Goal: Task Accomplishment & Management: Use online tool/utility

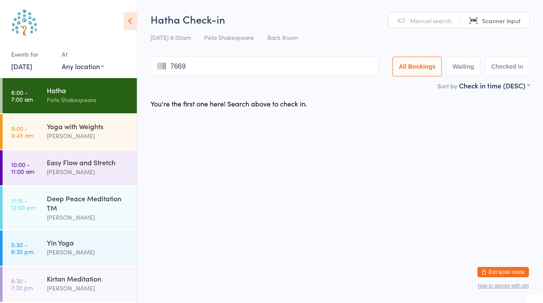
type input "7669"
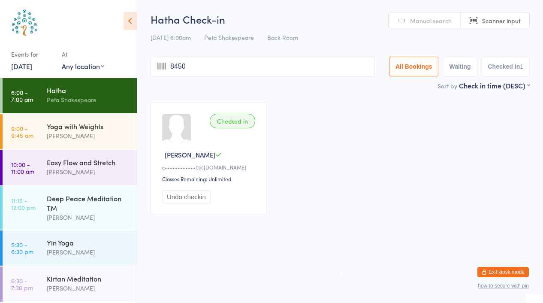
type input "8450"
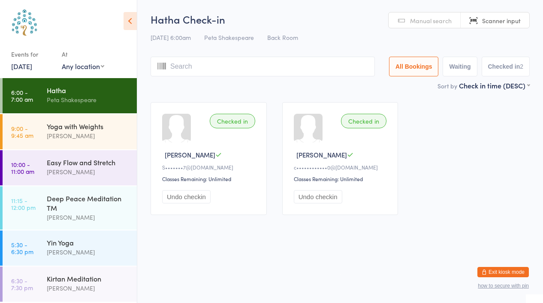
click at [410, 19] on link "Manual search" at bounding box center [425, 20] width 72 height 16
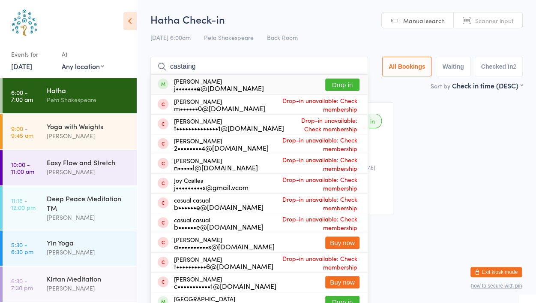
type input "castaing"
click at [330, 80] on button "Drop in" at bounding box center [342, 84] width 34 height 12
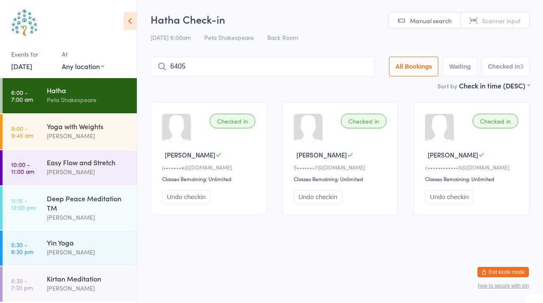
type input "6405"
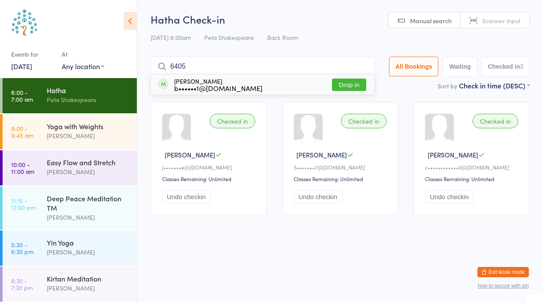
click at [342, 84] on button "Drop in" at bounding box center [349, 84] width 34 height 12
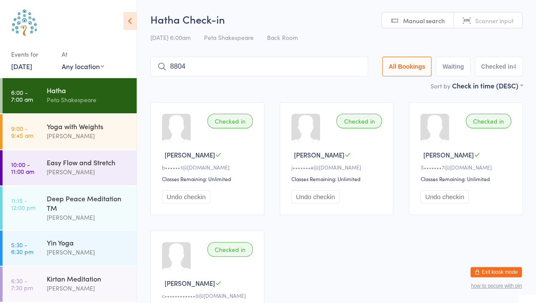
type input "8804"
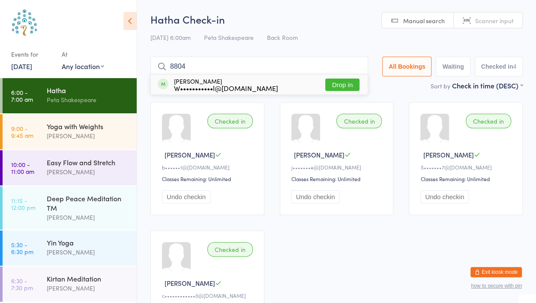
click at [346, 85] on button "Drop in" at bounding box center [342, 84] width 34 height 12
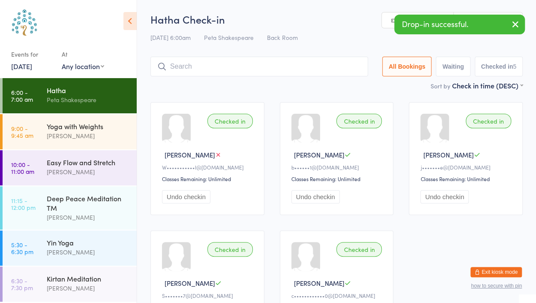
click at [386, 21] on link "Manual search" at bounding box center [418, 20] width 72 height 16
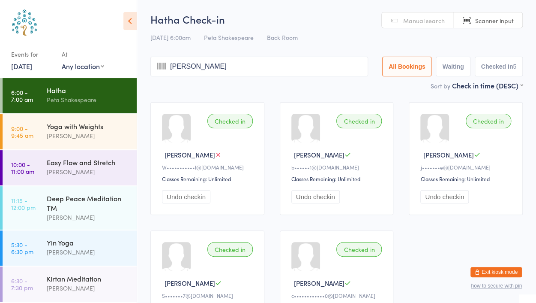
type input "[PERSON_NAME]"
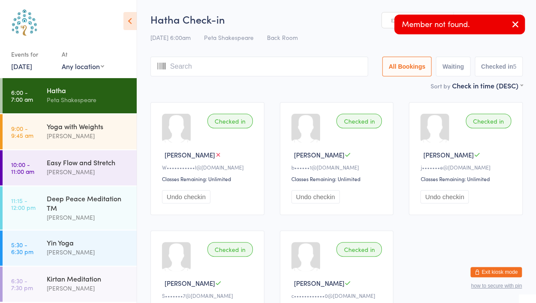
click at [519, 24] on icon "button" at bounding box center [516, 24] width 10 height 11
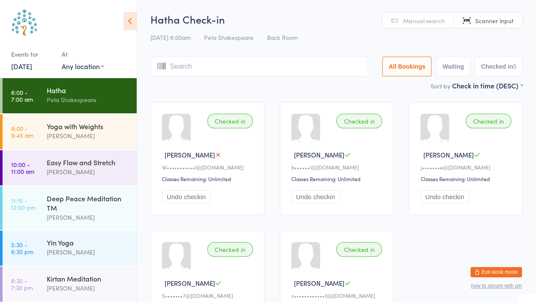
click at [498, 21] on span "Scanner input" at bounding box center [495, 20] width 39 height 9
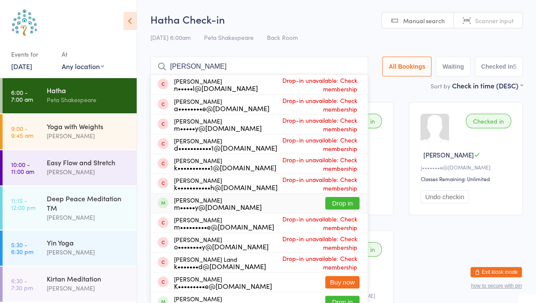
type input "[PERSON_NAME]"
click at [339, 202] on button "Drop in" at bounding box center [342, 203] width 34 height 12
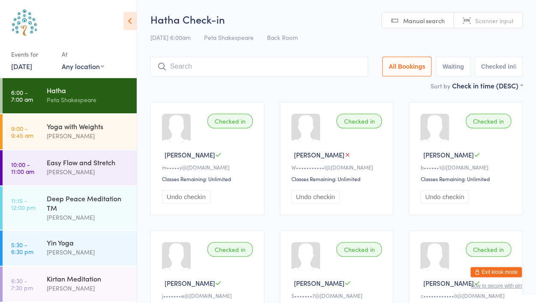
click at [17, 70] on link "[DATE]" at bounding box center [21, 65] width 21 height 9
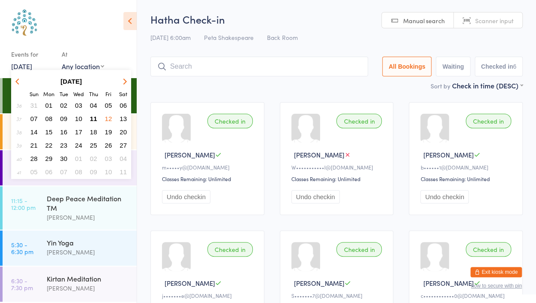
click at [97, 118] on span "11" at bounding box center [93, 118] width 7 height 7
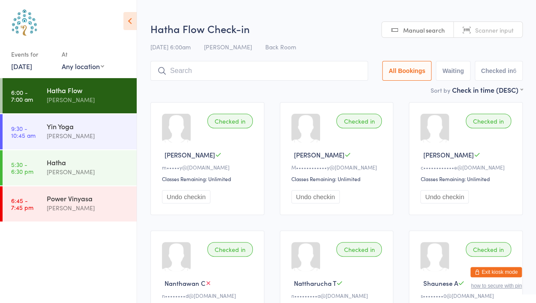
click at [27, 63] on link "[DATE]" at bounding box center [21, 65] width 21 height 9
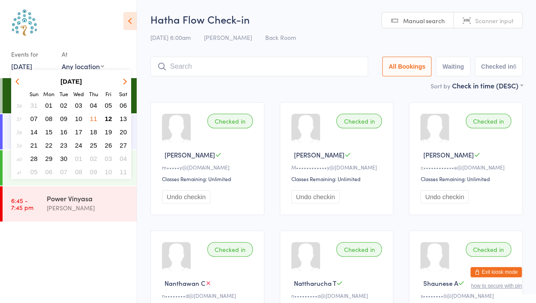
click at [86, 120] on table "[DATE] Sun Mon Tue Wed Thu Fri Sat 36 31 01 02 03 04 05 06 37 07 08 09 10 11 12…" at bounding box center [71, 126] width 120 height 105
click at [75, 115] on span "10" at bounding box center [78, 118] width 7 height 7
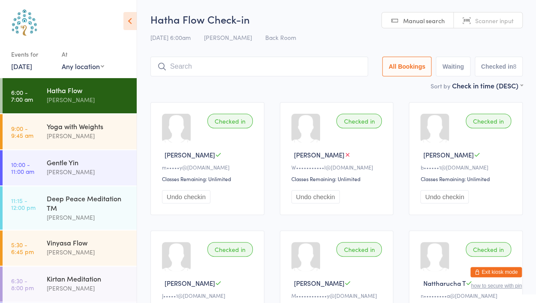
click at [19, 68] on link "[DATE]" at bounding box center [21, 65] width 21 height 9
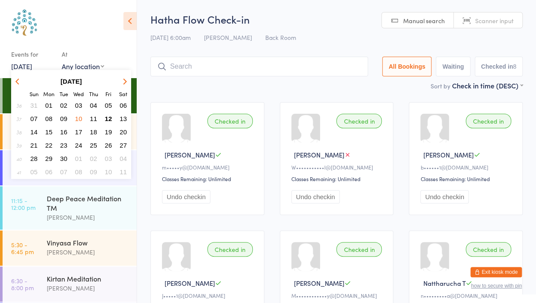
click at [63, 118] on span "09" at bounding box center [63, 118] width 7 height 7
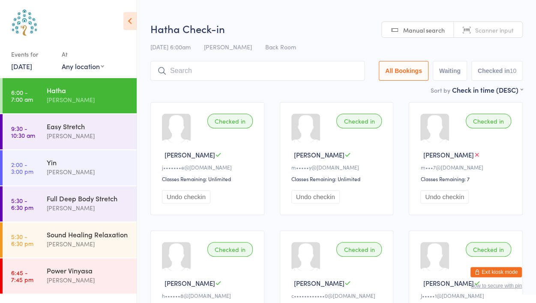
click at [15, 63] on link "[DATE]" at bounding box center [21, 65] width 21 height 9
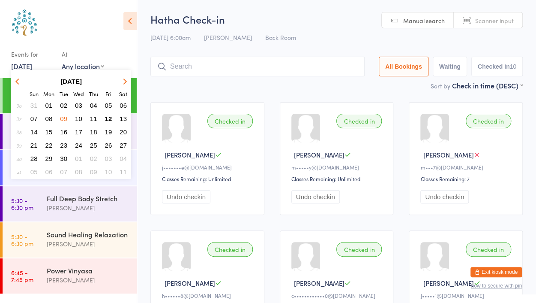
click at [49, 117] on span "08" at bounding box center [48, 118] width 7 height 7
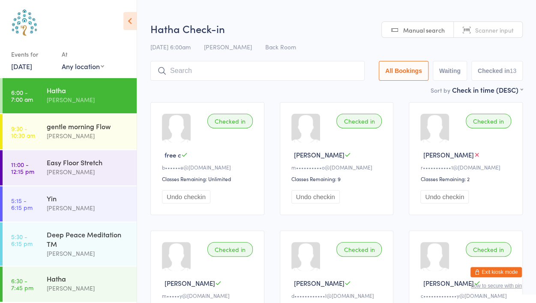
click at [21, 66] on link "[DATE]" at bounding box center [21, 65] width 21 height 9
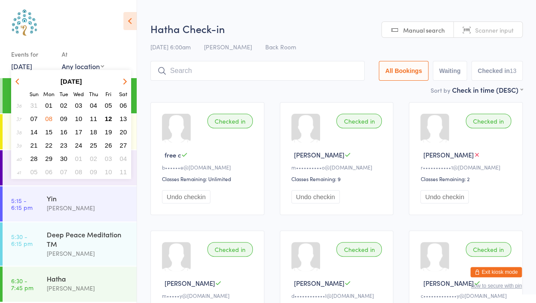
click at [110, 119] on span "12" at bounding box center [108, 118] width 7 height 7
